Goal: Task Accomplishment & Management: Manage account settings

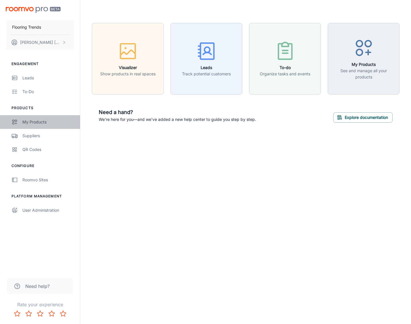
click at [44, 122] on div "My Products" at bounding box center [48, 122] width 52 height 6
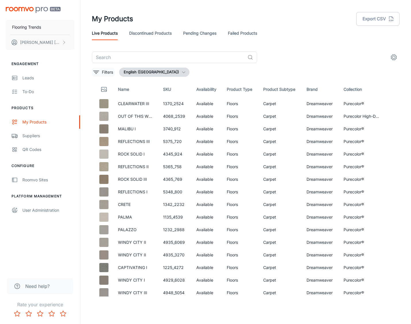
click at [102, 73] on p "Filters" at bounding box center [107, 72] width 11 height 6
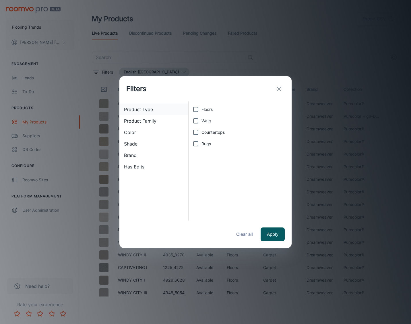
click at [137, 108] on span "Product Type" at bounding box center [154, 109] width 60 height 7
click at [197, 112] on input "Floors" at bounding box center [195, 109] width 11 height 11
checkbox input "true"
click at [280, 238] on button "Apply" at bounding box center [272, 235] width 24 height 14
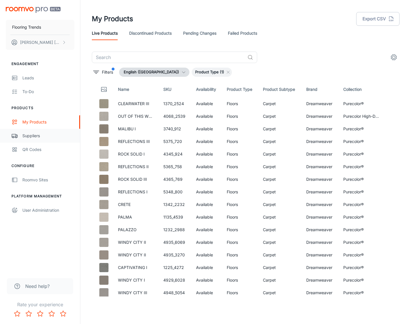
click at [30, 134] on div "Suppliers" at bounding box center [48, 136] width 52 height 6
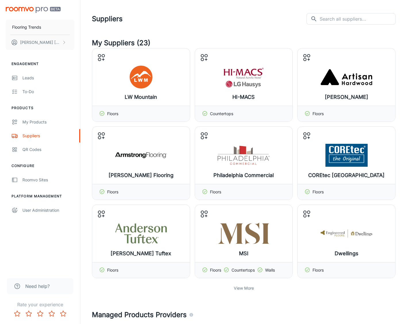
scroll to position [57, 0]
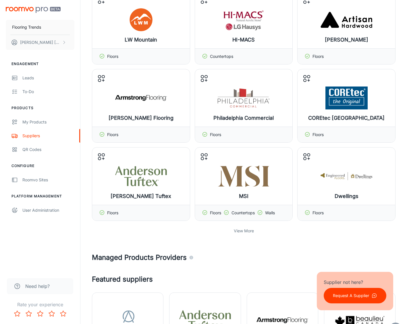
click at [244, 232] on p "View More" at bounding box center [244, 231] width 20 height 6
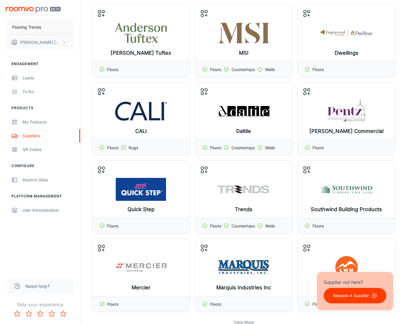
scroll to position [230, 0]
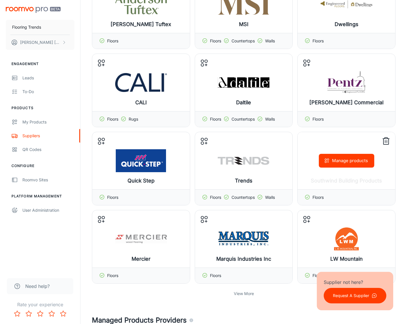
click at [385, 142] on icon at bounding box center [385, 141] width 9 height 9
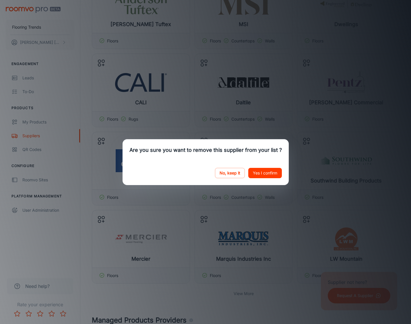
click at [269, 175] on button "Yes I confirm" at bounding box center [265, 173] width 34 height 10
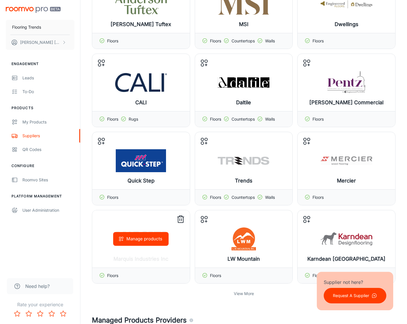
click at [180, 220] on line at bounding box center [180, 220] width 0 height 2
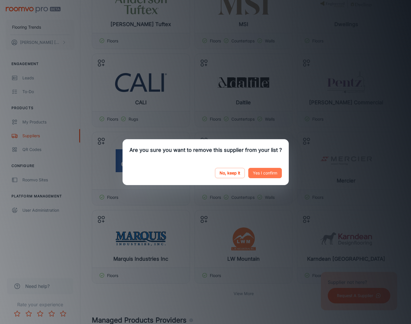
click at [263, 173] on button "Yes I confirm" at bounding box center [265, 173] width 34 height 10
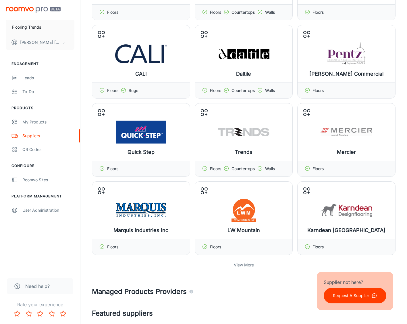
scroll to position [287, 0]
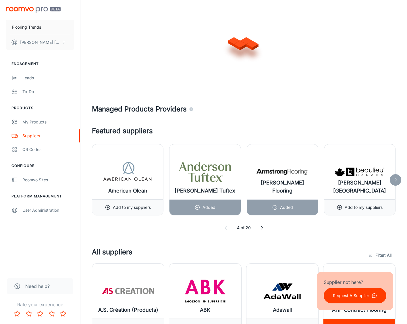
click at [386, 163] on div "[PERSON_NAME] [GEOGRAPHIC_DATA]" at bounding box center [359, 172] width 71 height 55
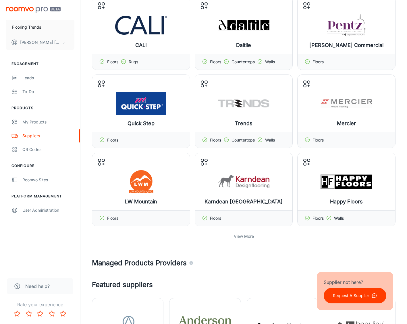
click at [239, 237] on p "View More" at bounding box center [244, 237] width 20 height 6
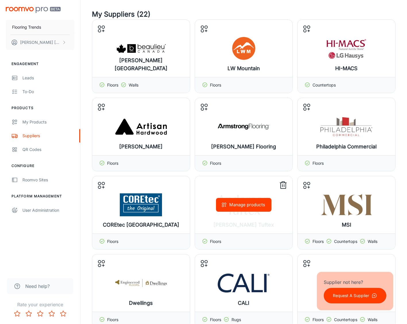
scroll to position [0, 0]
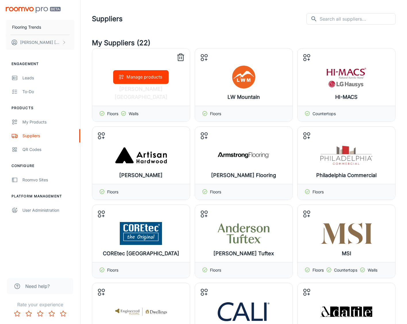
click at [182, 58] on icon at bounding box center [180, 57] width 9 height 9
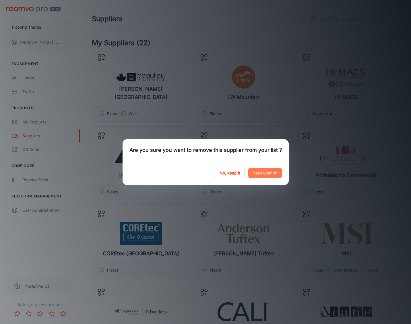
click at [263, 175] on button "Yes I confirm" at bounding box center [265, 173] width 34 height 10
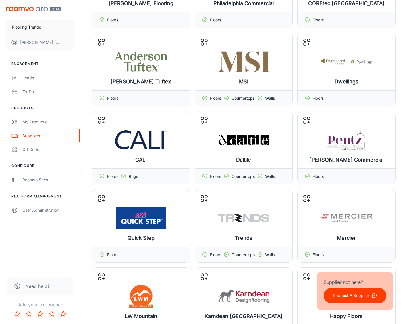
scroll to position [201, 0]
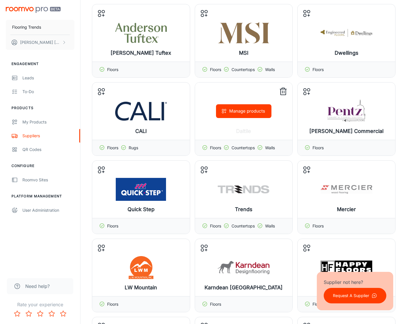
click at [283, 91] on icon at bounding box center [282, 91] width 9 height 9
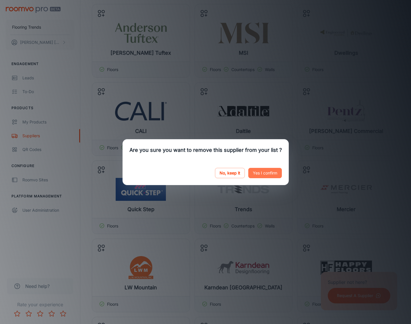
click at [272, 174] on button "Yes I confirm" at bounding box center [265, 173] width 34 height 10
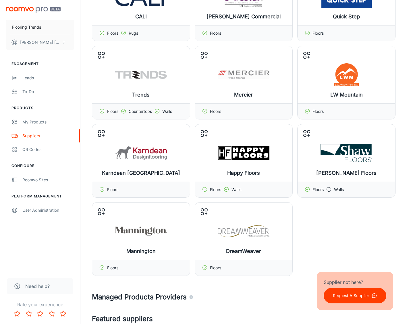
scroll to position [344, 0]
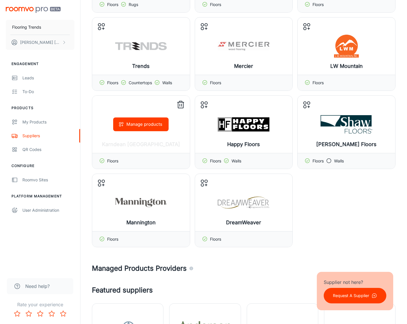
click at [182, 103] on icon at bounding box center [180, 104] width 9 height 9
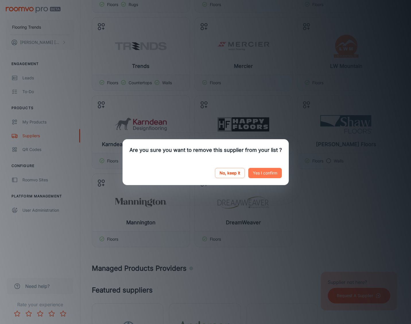
click at [265, 171] on button "Yes I confirm" at bounding box center [265, 173] width 34 height 10
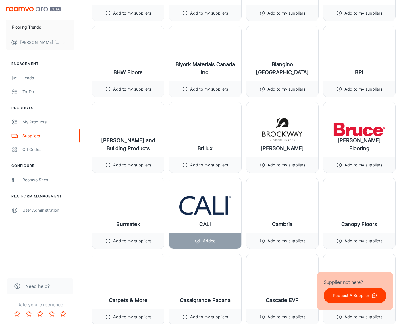
scroll to position [1607, 0]
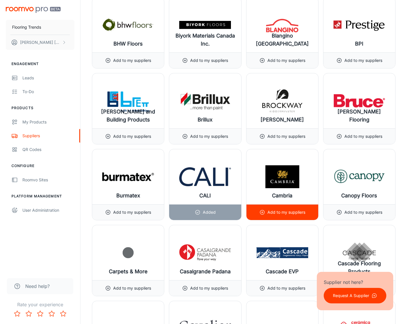
click at [288, 212] on p "Add to my suppliers" at bounding box center [286, 212] width 38 height 6
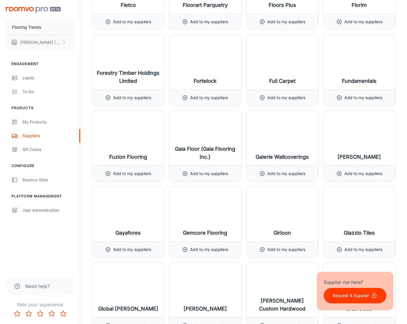
scroll to position [3270, 0]
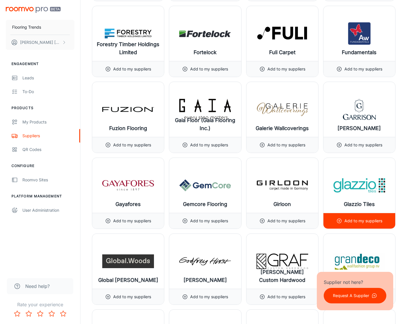
click at [365, 221] on p "Add to my suppliers" at bounding box center [363, 221] width 38 height 6
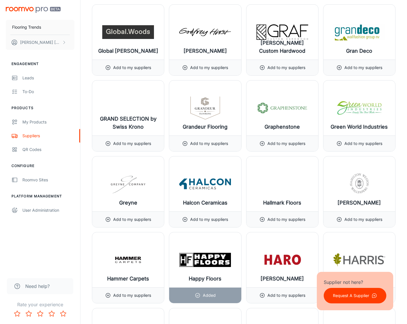
scroll to position [3529, 0]
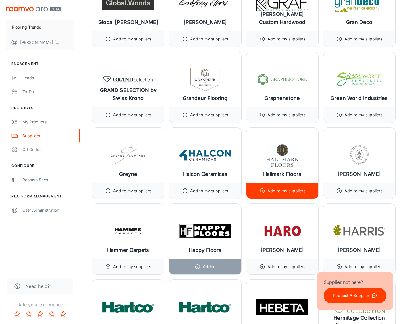
click at [267, 189] on p "Add to my suppliers" at bounding box center [286, 191] width 38 height 6
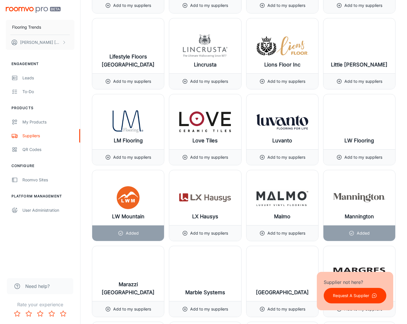
scroll to position [4734, 0]
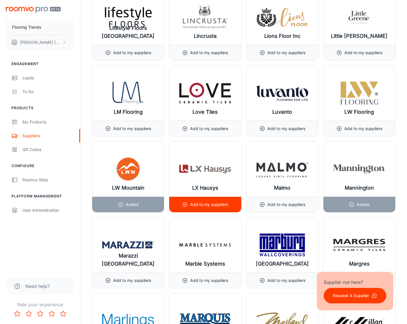
click at [211, 202] on p "Add to my suppliers" at bounding box center [209, 205] width 38 height 6
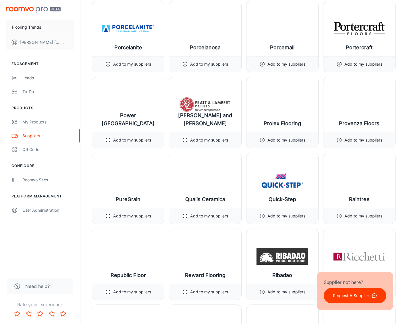
scroll to position [5967, 0]
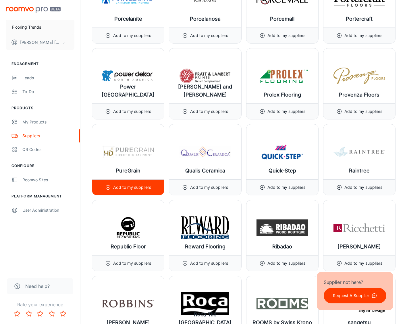
click at [129, 186] on p "Add to my suppliers" at bounding box center [132, 187] width 38 height 6
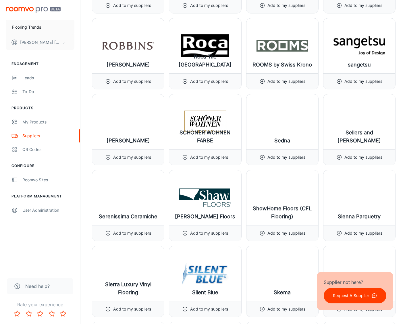
scroll to position [6254, 0]
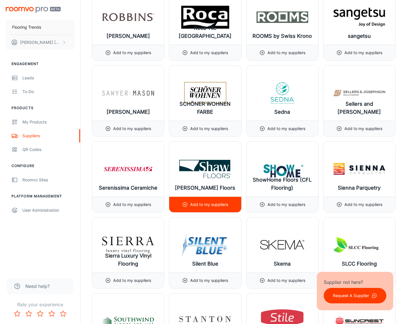
click at [194, 206] on p "Add to my suppliers" at bounding box center [209, 205] width 38 height 6
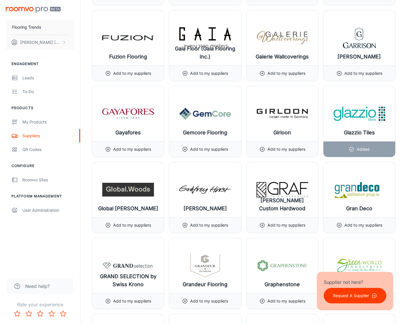
scroll to position [3470, 0]
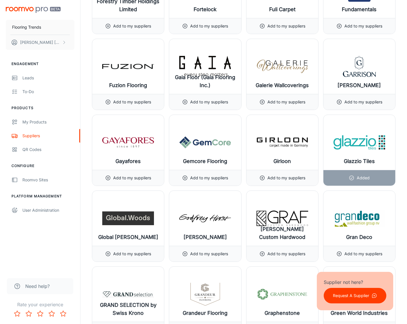
click at [357, 294] on p "Request A Supplier" at bounding box center [350, 296] width 36 height 6
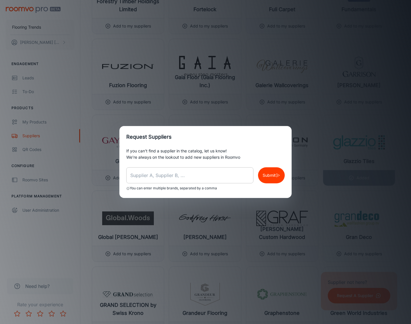
click at [147, 172] on input "text" at bounding box center [189, 176] width 127 height 16
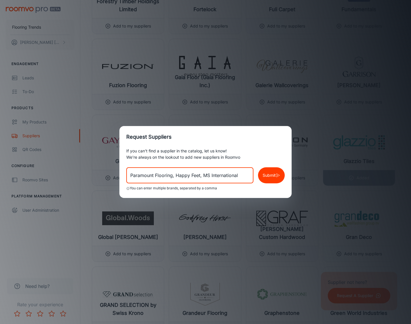
type input "Paramount Flooring, Happy Feet, MS International"
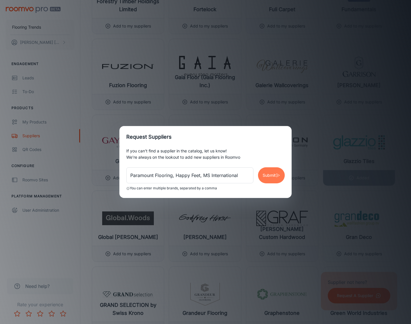
click at [273, 176] on p "Submit" at bounding box center [268, 175] width 13 height 6
click at [400, 122] on div "Request Suppliers If you can’t find a supplier in the catalog, let us know! We’…" at bounding box center [205, 162] width 411 height 324
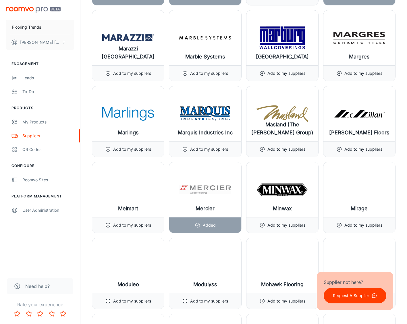
scroll to position [4933, 0]
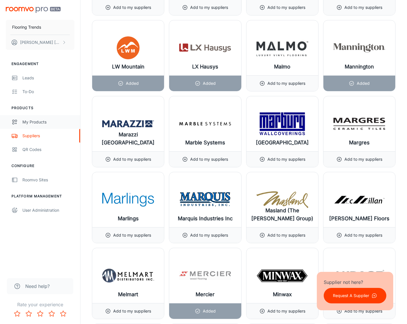
click at [34, 122] on div "My Products" at bounding box center [48, 122] width 52 height 6
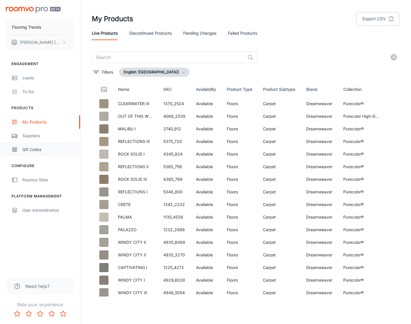
click at [36, 151] on div "QR Codes" at bounding box center [48, 150] width 52 height 6
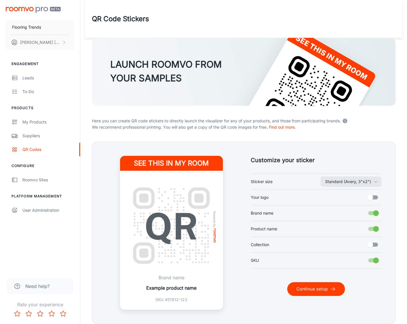
scroll to position [23, 0]
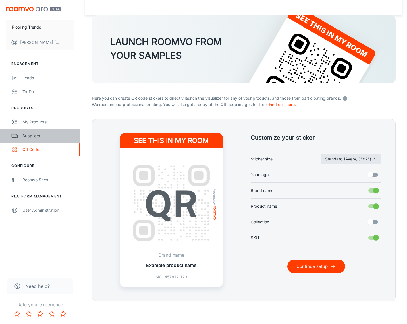
click at [34, 137] on div "Suppliers" at bounding box center [48, 136] width 52 height 6
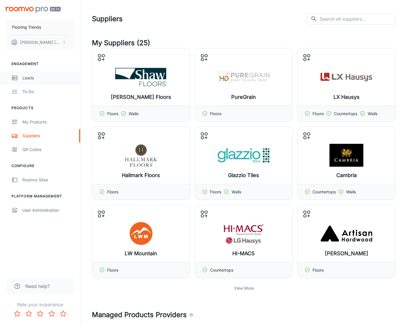
click at [28, 79] on div "Leads" at bounding box center [48, 78] width 52 height 6
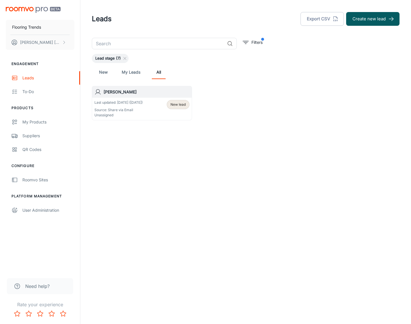
click at [104, 111] on p "Source: Share via Email" at bounding box center [118, 110] width 48 height 5
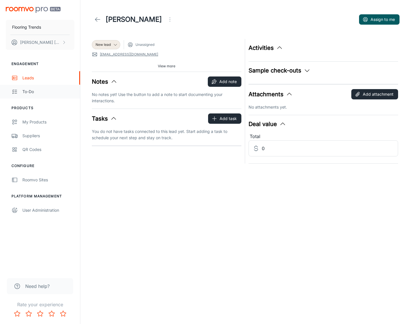
click at [31, 92] on div "To-do" at bounding box center [48, 92] width 52 height 6
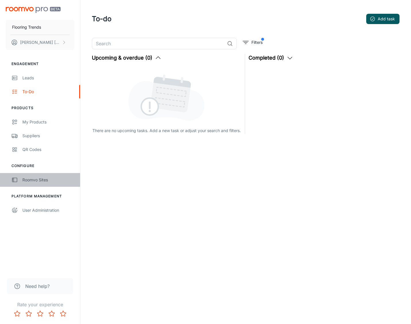
click at [35, 178] on div "Roomvo Sites" at bounding box center [48, 180] width 52 height 6
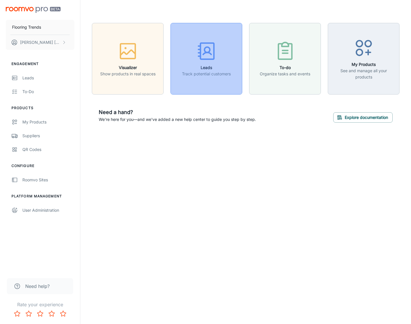
click at [214, 79] on button "Leads Track potential customers" at bounding box center [206, 59] width 72 height 72
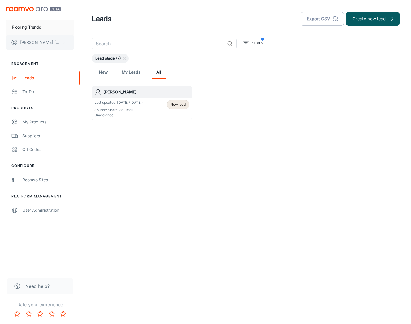
click at [66, 45] on button "[PERSON_NAME]" at bounding box center [40, 42] width 69 height 15
click at [65, 105] on div at bounding box center [205, 162] width 411 height 324
click at [60, 40] on button "[PERSON_NAME]" at bounding box center [40, 42] width 69 height 15
click at [89, 40] on li "User Profile" at bounding box center [89, 42] width 31 height 10
